Goal: Information Seeking & Learning: Learn about a topic

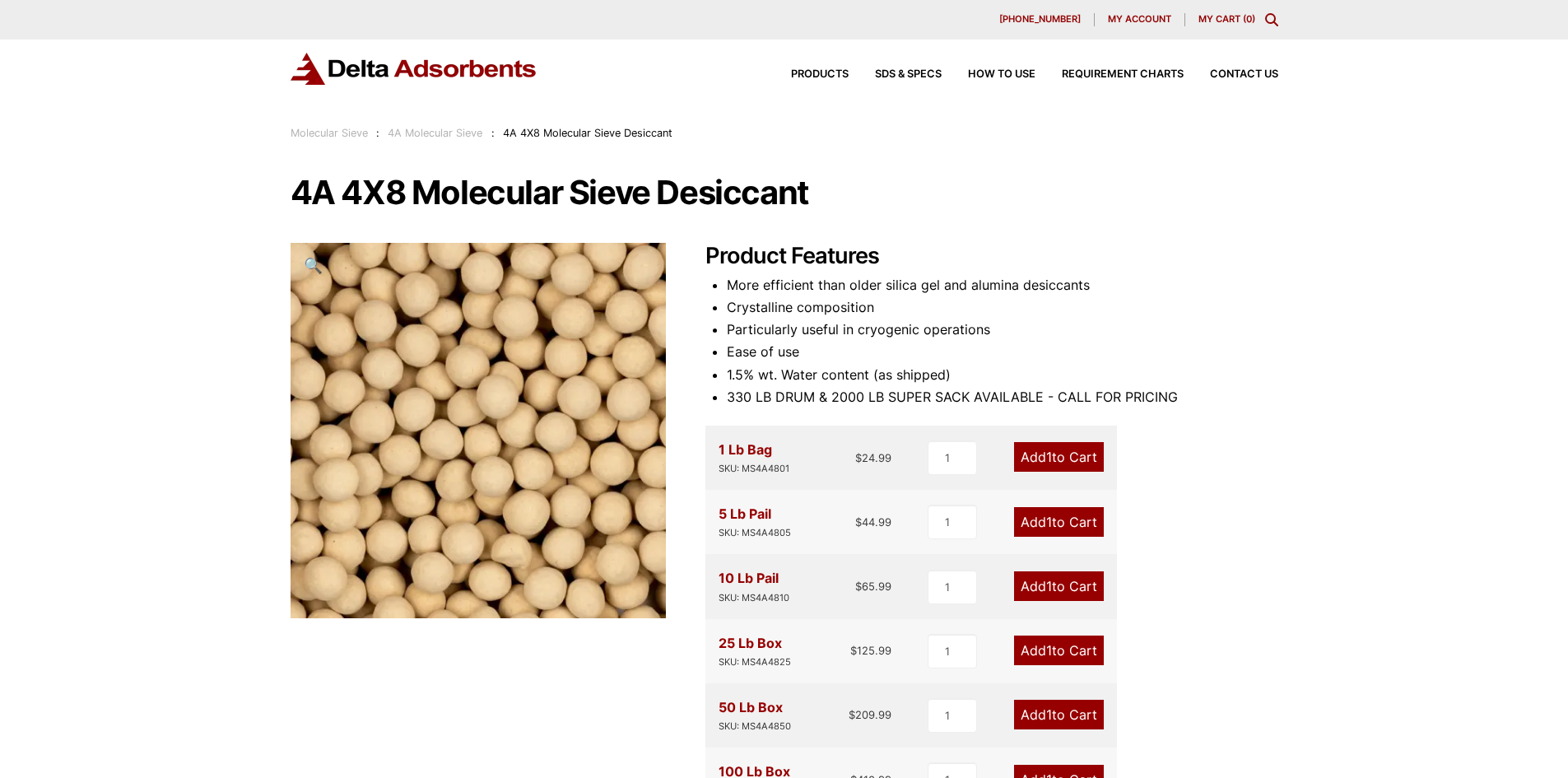
click at [1003, 274] on li "More efficient than older silica gel and alumina desiccants" at bounding box center [1002, 286] width 552 height 23
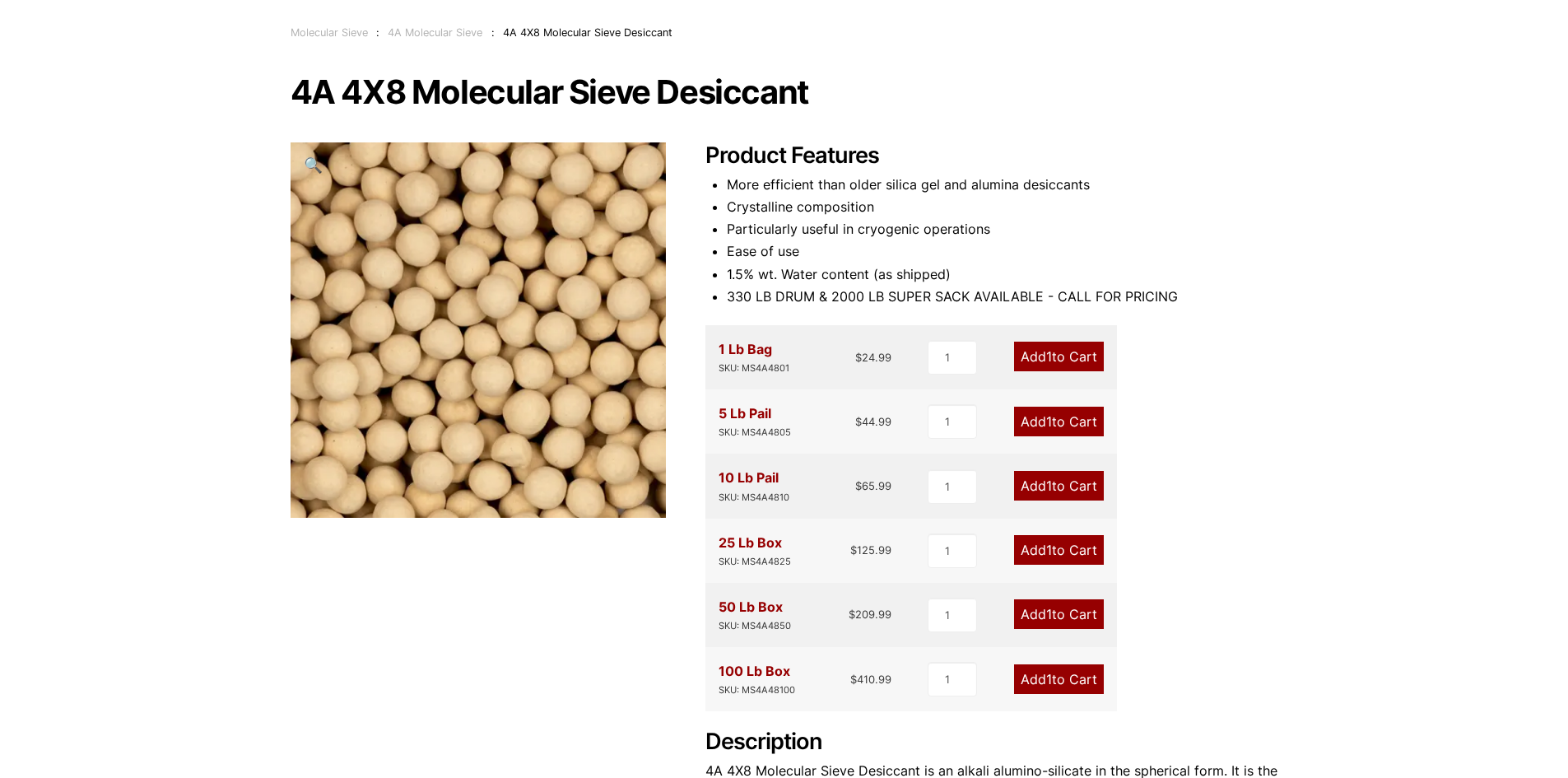
scroll to position [4, 0]
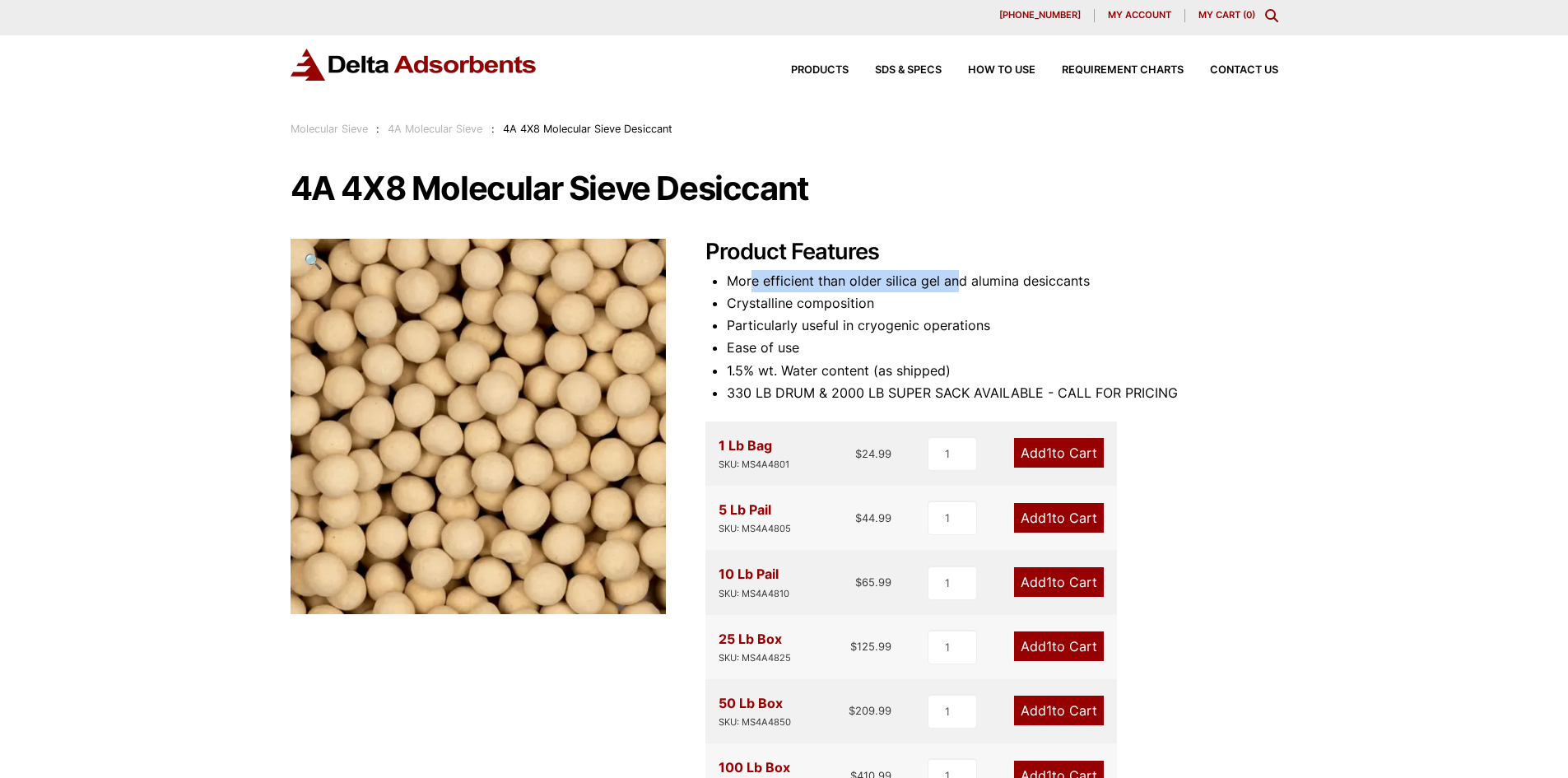
drag, startPoint x: 752, startPoint y: 277, endPoint x: 931, endPoint y: 288, distance: 179.3
click at [974, 284] on li "More efficient than older silica gel and alumina desiccants" at bounding box center [1002, 281] width 552 height 23
drag, startPoint x: 766, startPoint y: 299, endPoint x: 834, endPoint y: 299, distance: 68.0
click at [834, 299] on li "Crystalline composition" at bounding box center [1002, 304] width 552 height 23
drag, startPoint x: 739, startPoint y: 321, endPoint x: 776, endPoint y: 334, distance: 39.2
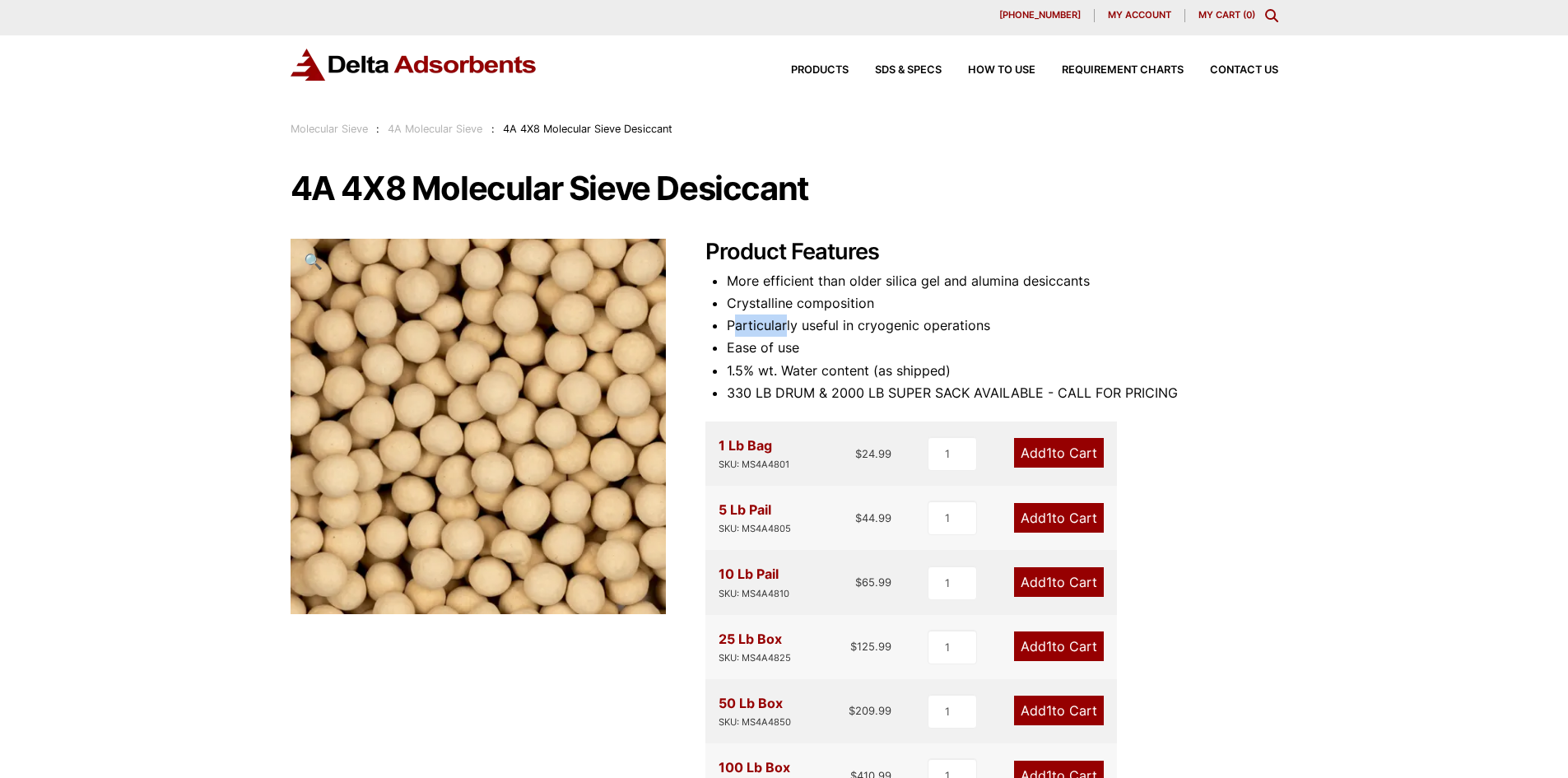
click at [785, 330] on li "Particularly useful in cryogenic operations" at bounding box center [1002, 326] width 552 height 23
drag, startPoint x: 740, startPoint y: 360, endPoint x: 815, endPoint y: 367, distance: 75.3
click at [815, 367] on li "1.5% wt. Water content (as shipped)" at bounding box center [1002, 371] width 552 height 23
click at [778, 375] on li "1.5% wt. Water content (as shipped)" at bounding box center [1002, 371] width 552 height 23
drag, startPoint x: 828, startPoint y: 373, endPoint x: 881, endPoint y: 371, distance: 53.0
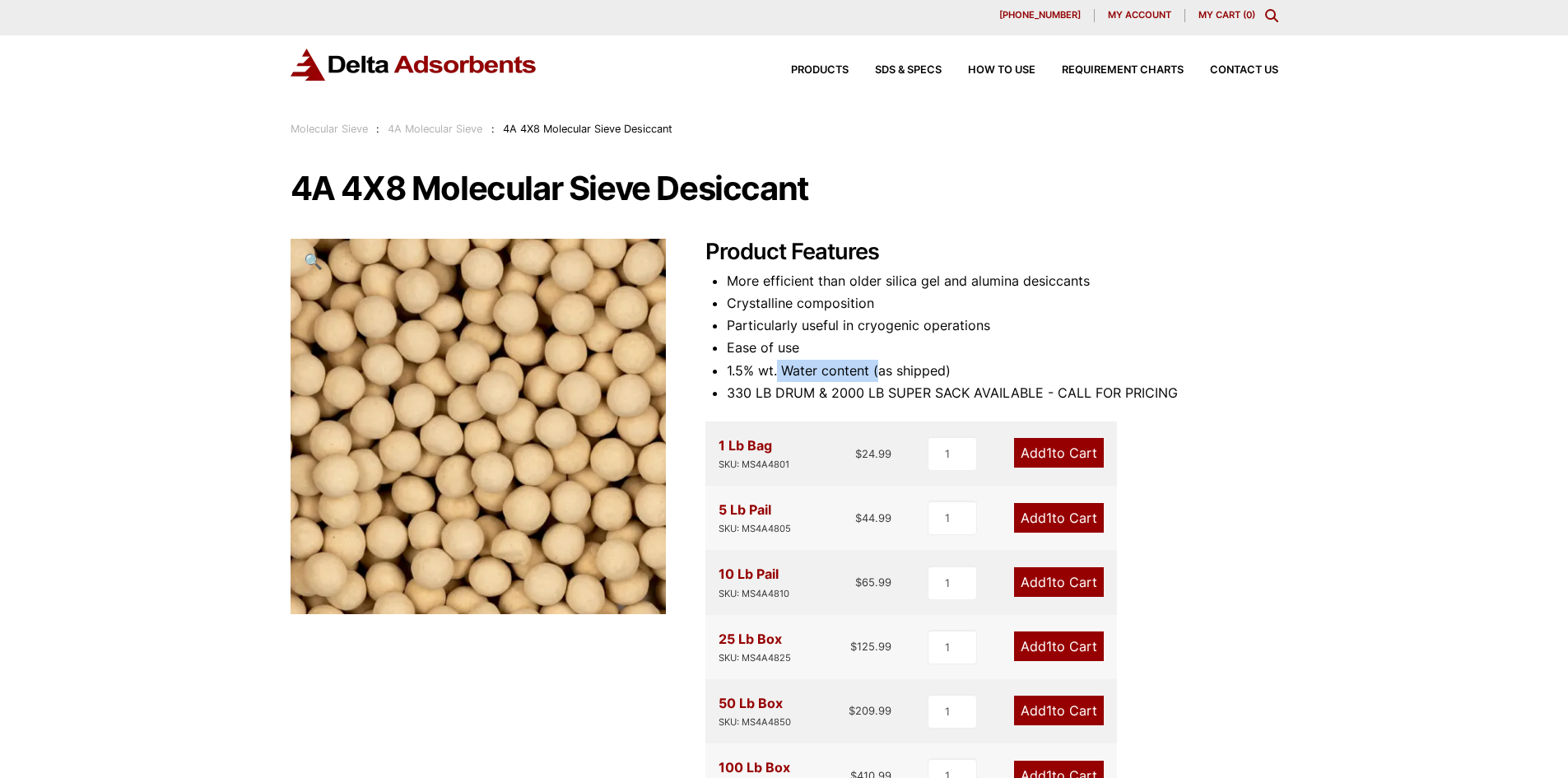
click at [880, 372] on li "1.5% wt. Water content (as shipped)" at bounding box center [1002, 371] width 552 height 23
drag, startPoint x: 748, startPoint y: 367, endPoint x: 840, endPoint y: 375, distance: 92.3
click at [835, 375] on li "1.5% wt. Water content (as shipped)" at bounding box center [1002, 371] width 552 height 23
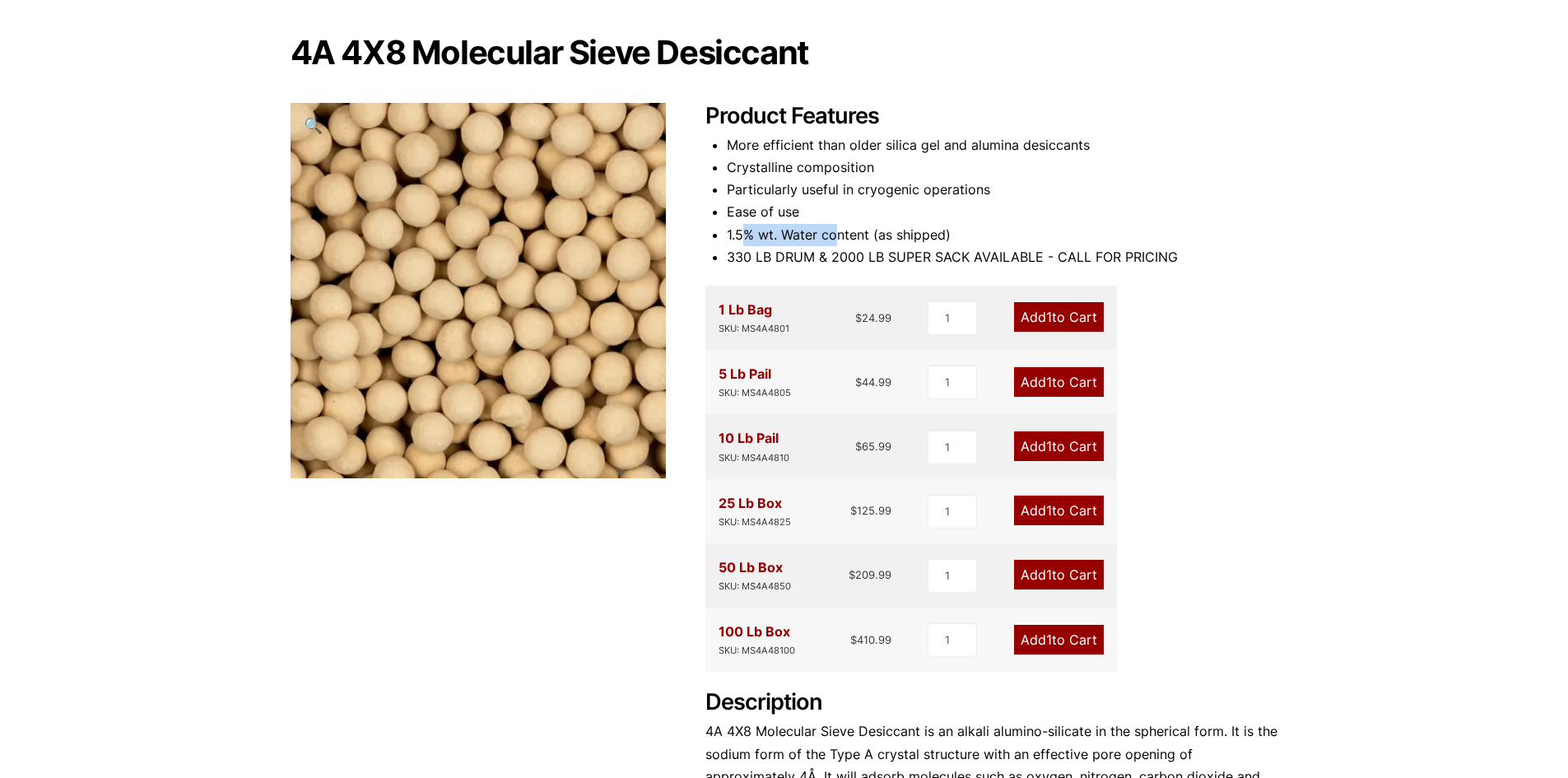
scroll to position [498, 0]
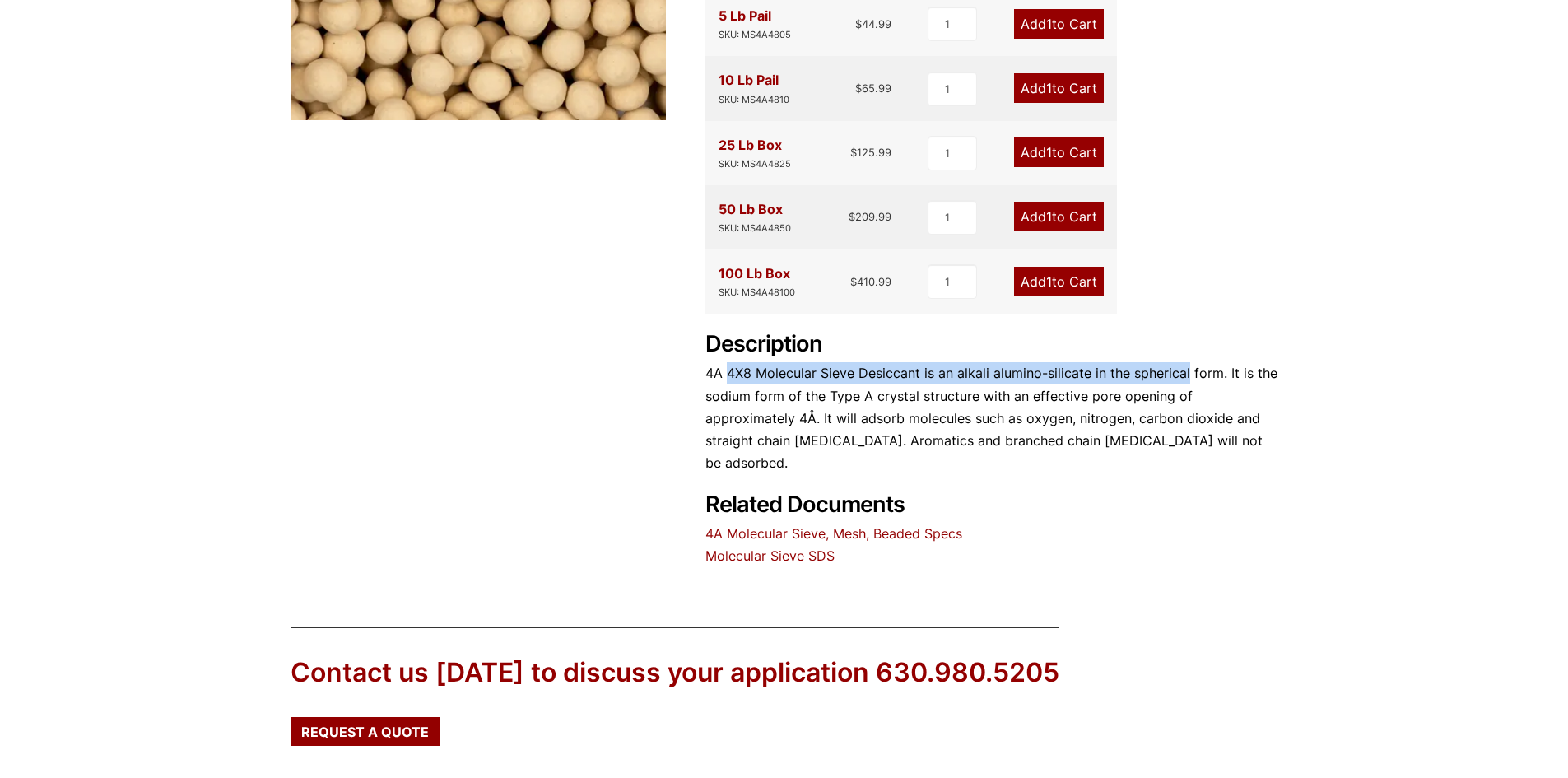
drag, startPoint x: 771, startPoint y: 377, endPoint x: 1199, endPoint y: 384, distance: 428.1
click at [1194, 384] on p "4A 4X8 Molecular Sieve Desiccant is an alkali alumino-silicate in the spherical…" at bounding box center [992, 418] width 573 height 112
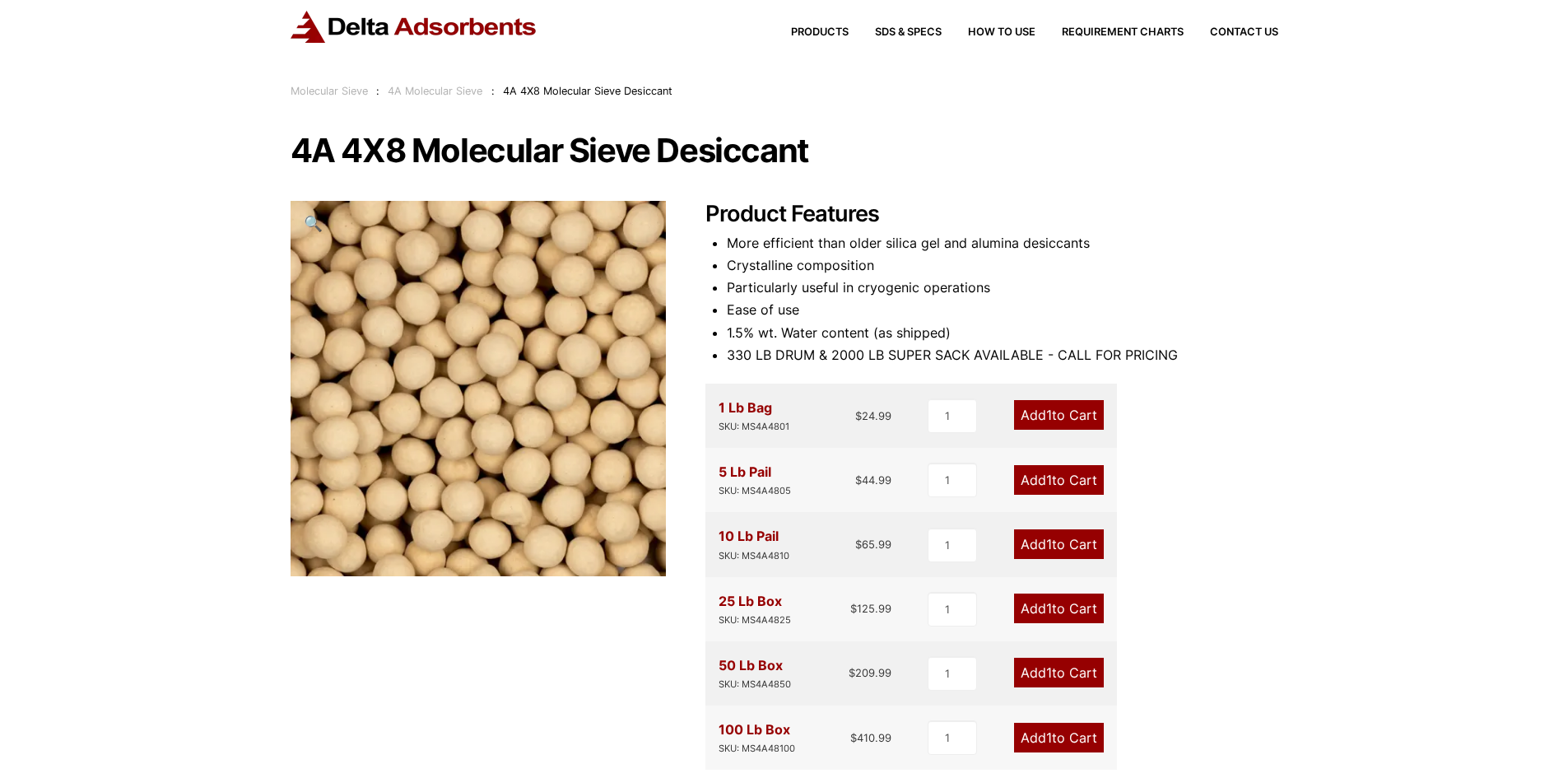
scroll to position [0, 0]
